Goal: Information Seeking & Learning: Learn about a topic

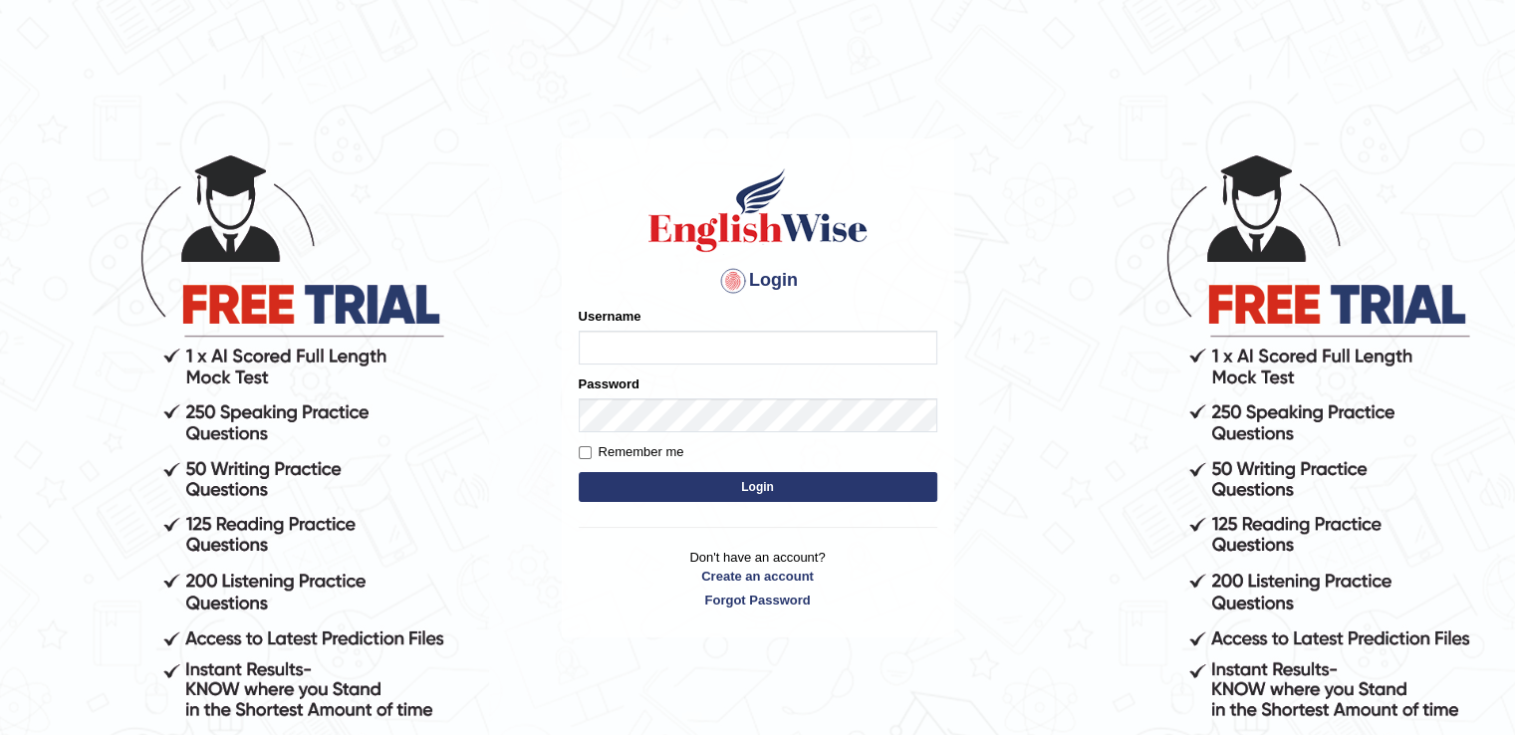
type input "abhisharma526"
click at [757, 493] on button "Login" at bounding box center [758, 487] width 359 height 30
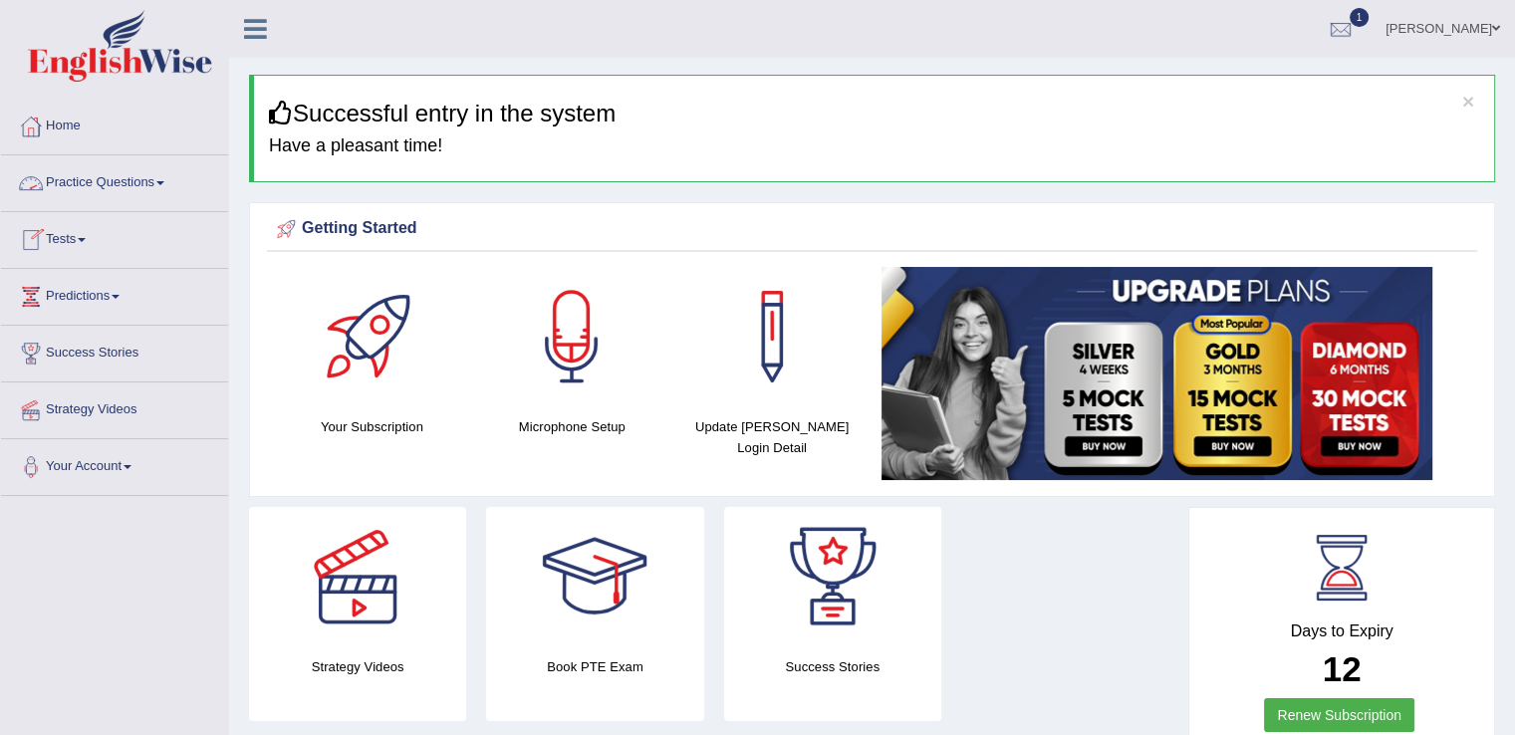
click at [164, 182] on span at bounding box center [160, 183] width 8 height 4
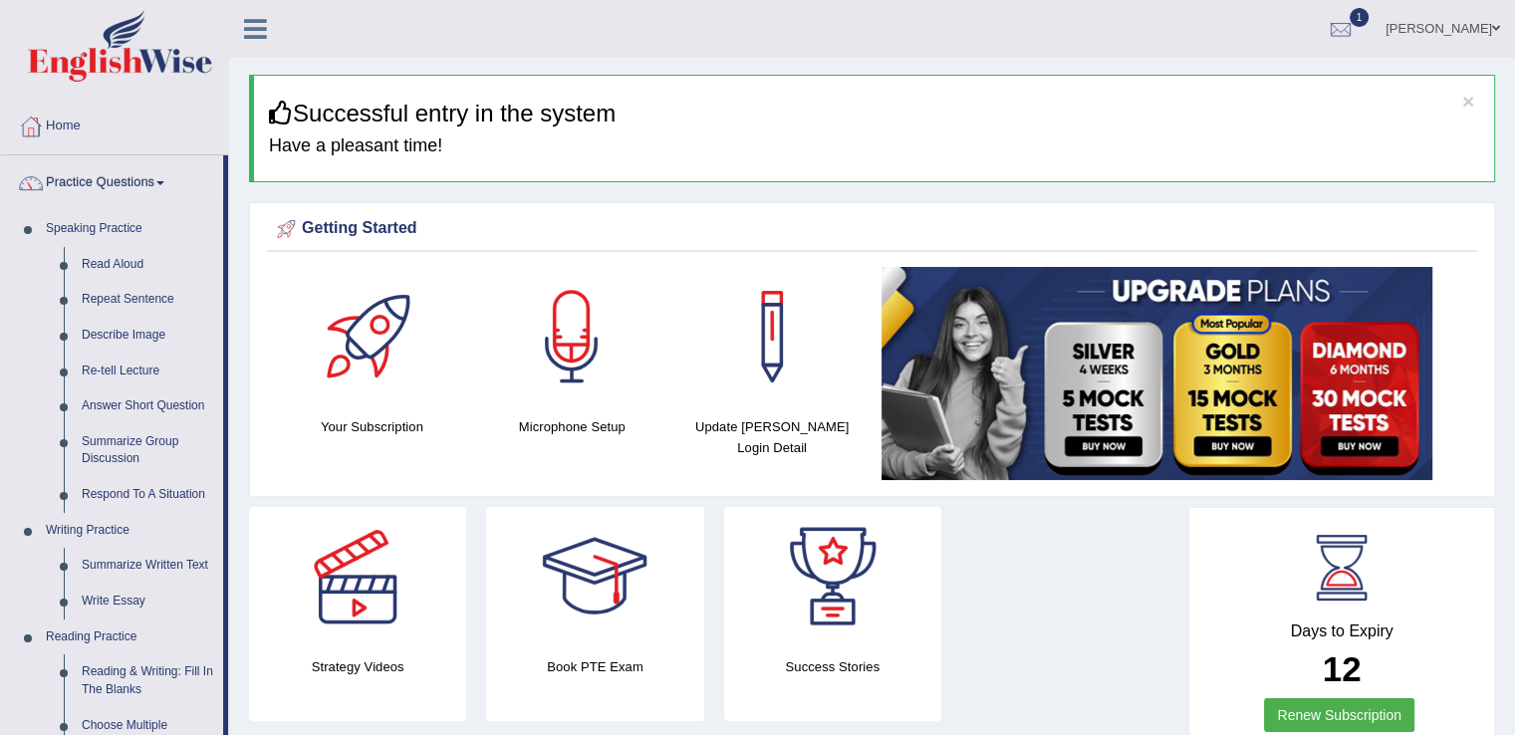
click at [164, 182] on span at bounding box center [160, 183] width 8 height 4
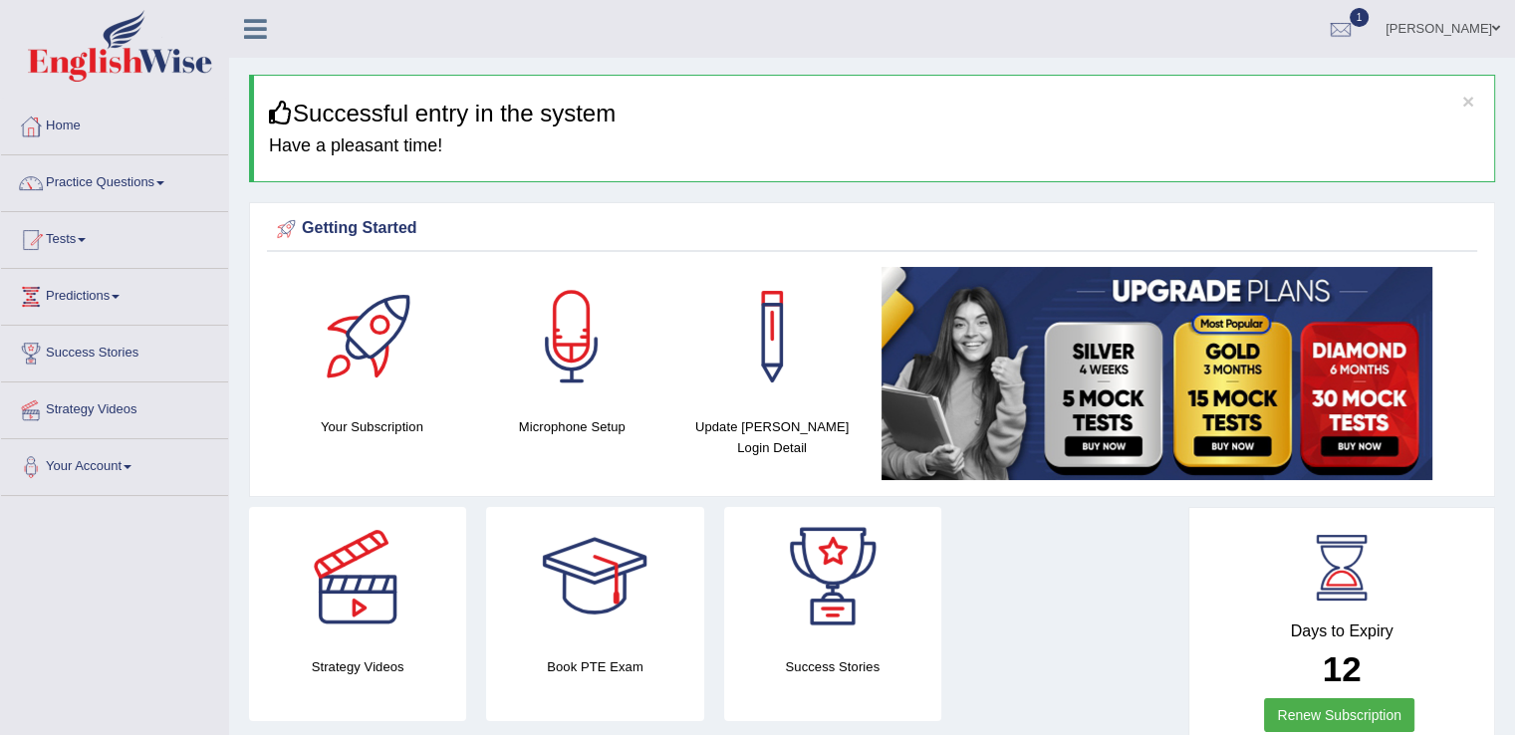
click at [164, 182] on span at bounding box center [160, 183] width 8 height 4
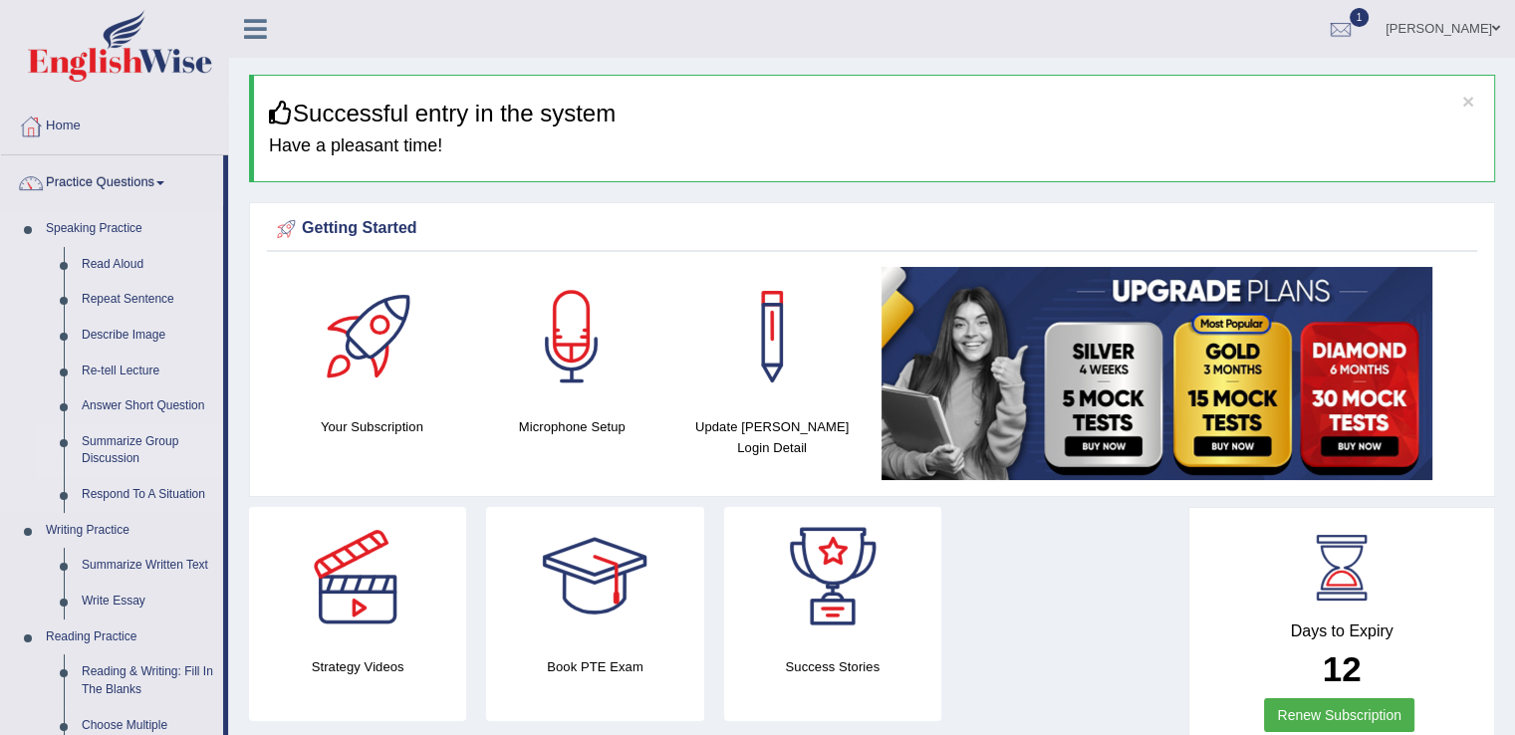
click at [138, 440] on link "Summarize Group Discussion" at bounding box center [148, 450] width 150 height 53
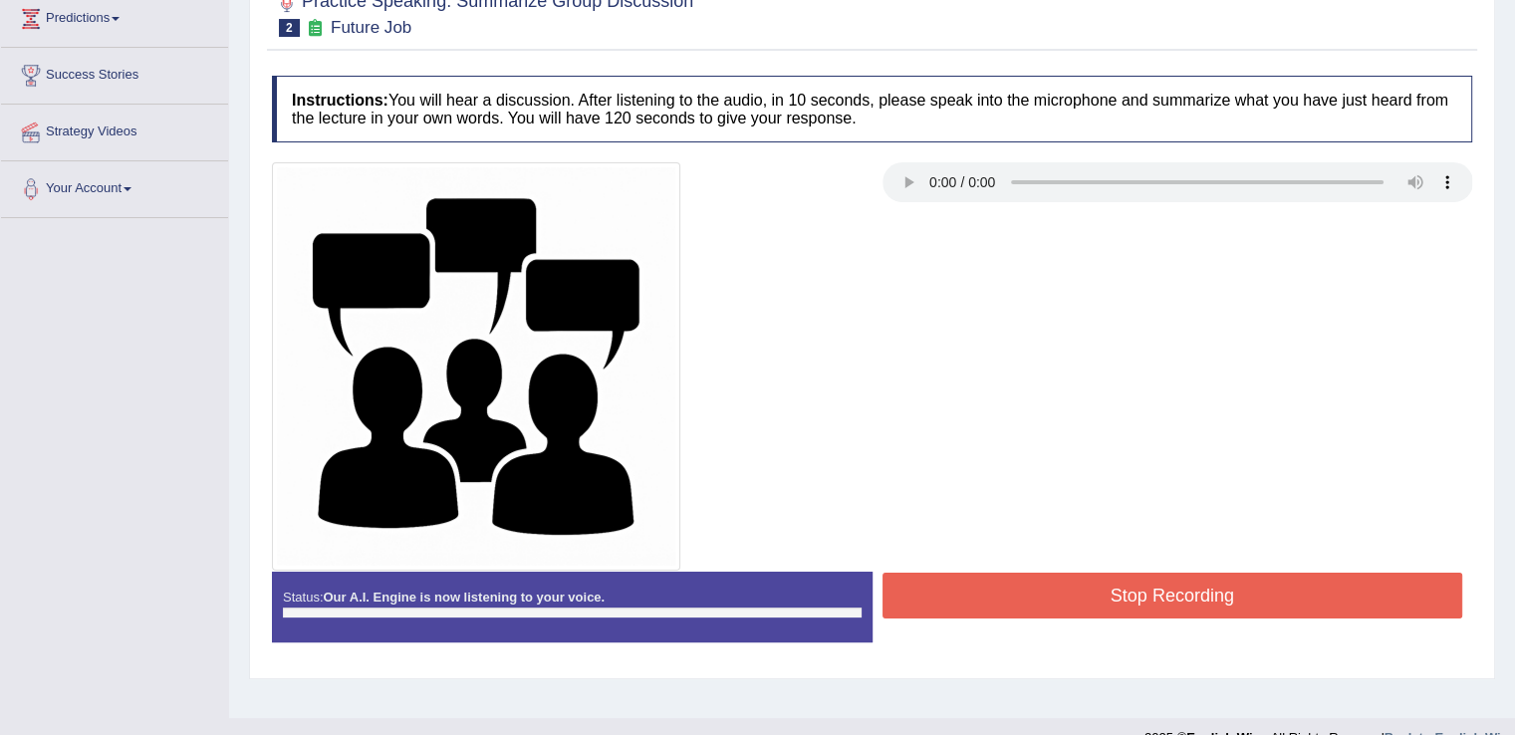
scroll to position [311, 0]
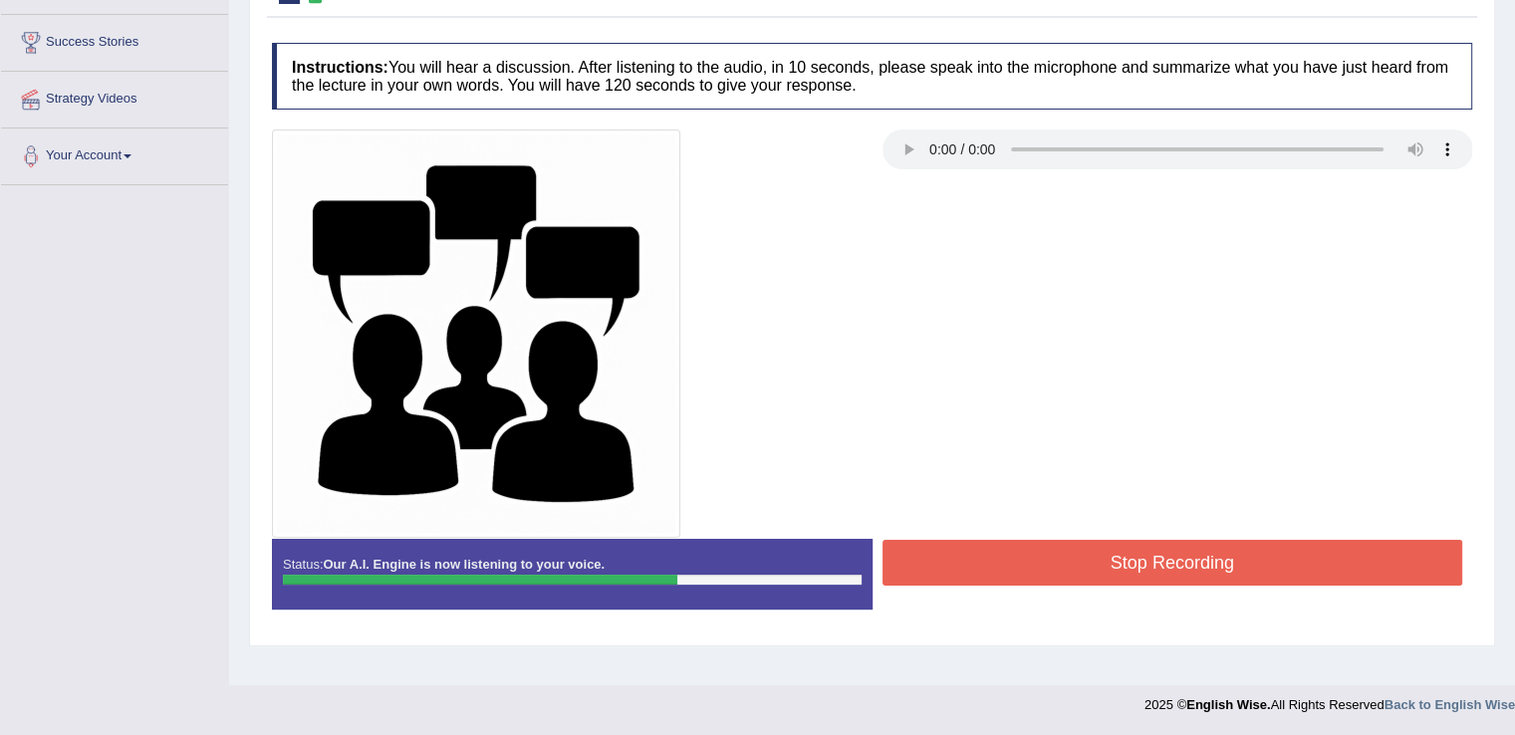
click at [1080, 551] on button "Stop Recording" at bounding box center [1172, 563] width 581 height 46
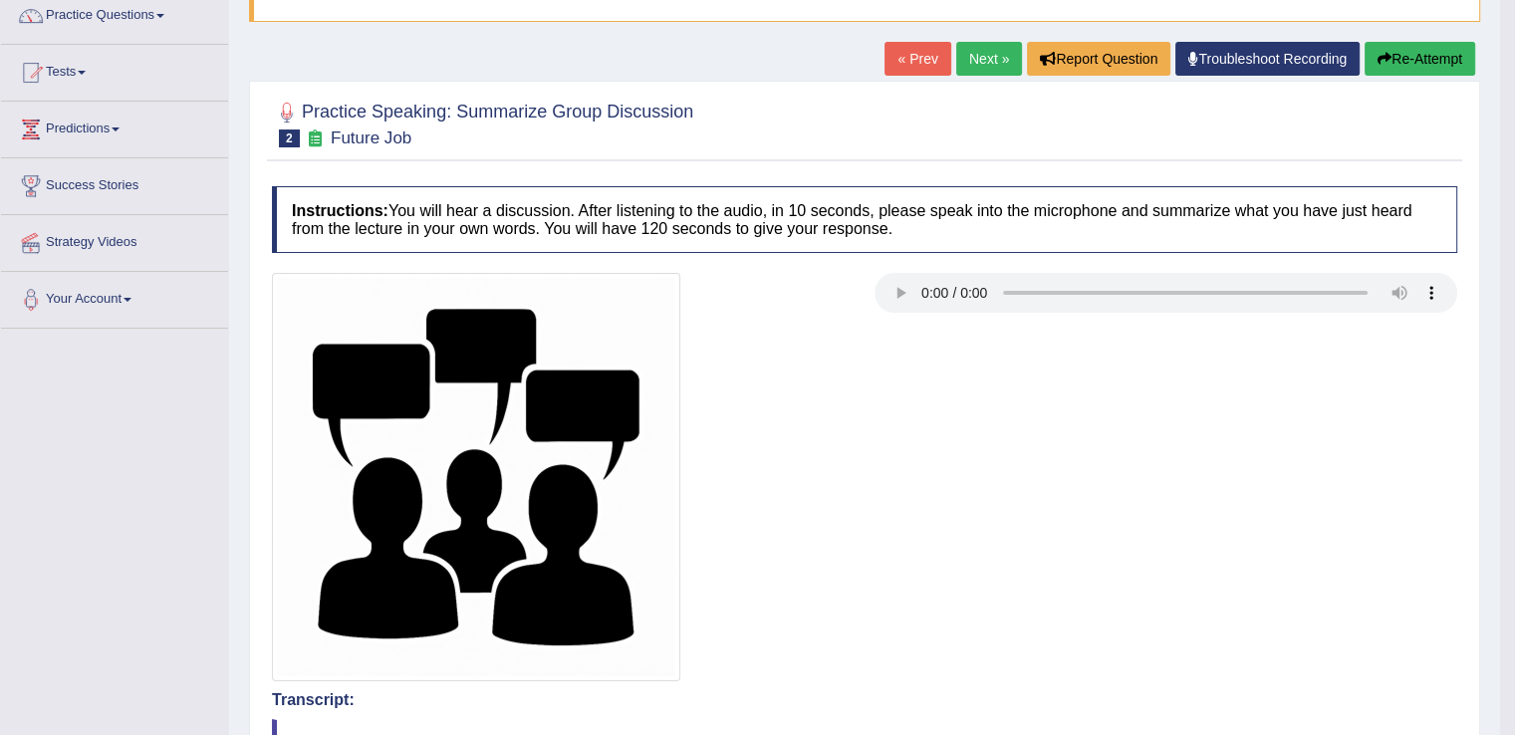
scroll to position [104, 0]
